Goal: Contribute content

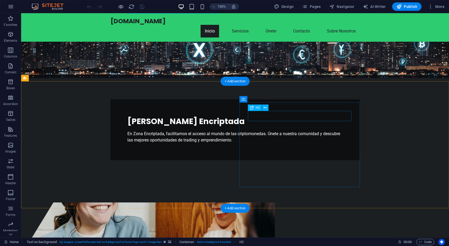
scroll to position [83, 0]
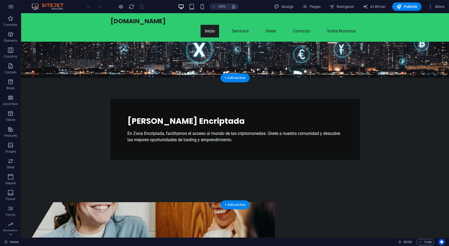
click at [158, 202] on figure at bounding box center [149, 244] width 249 height 85
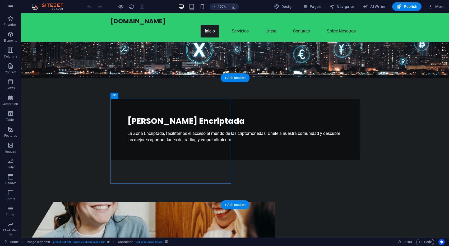
click at [161, 202] on figure at bounding box center [149, 244] width 249 height 85
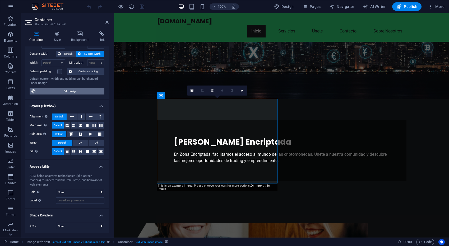
scroll to position [0, 0]
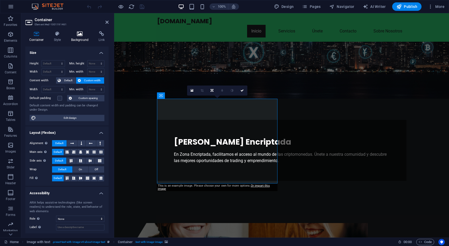
click at [76, 38] on h4 "Background" at bounding box center [81, 36] width 28 height 11
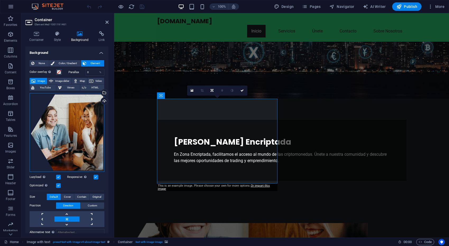
click at [78, 112] on div "Drag files here, click to choose files or select files from Files or our free s…" at bounding box center [67, 132] width 75 height 79
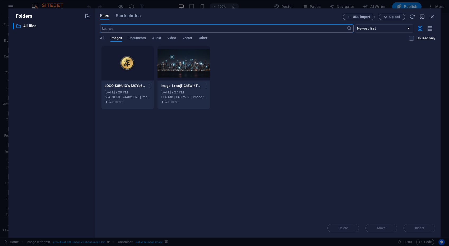
scroll to position [0, 0]
click at [432, 18] on icon "button" at bounding box center [432, 17] width 6 height 6
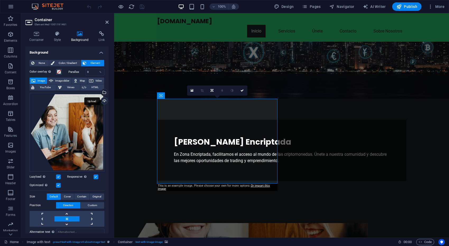
click at [105, 101] on div "Upload" at bounding box center [104, 101] width 8 height 8
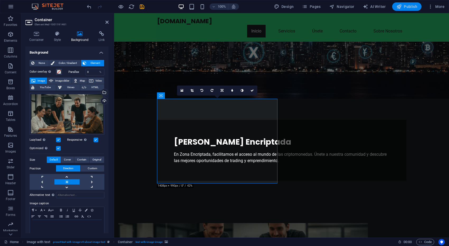
click at [410, 6] on span "Publish" at bounding box center [406, 6] width 21 height 5
checkbox input "false"
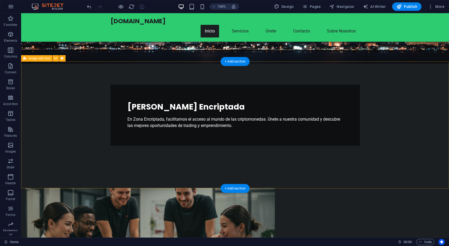
scroll to position [123, 0]
